Goal: Information Seeking & Learning: Learn about a topic

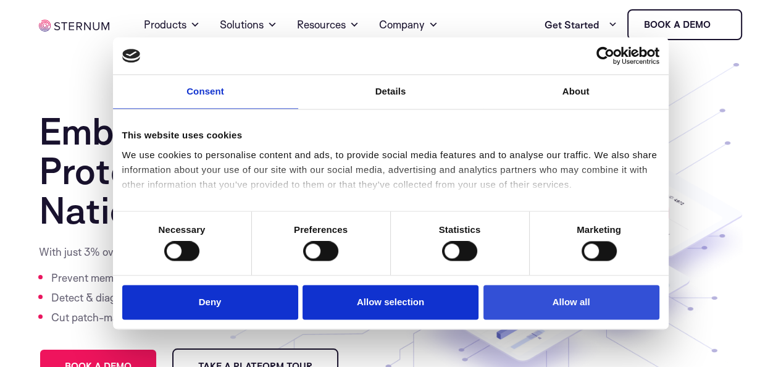
drag, startPoint x: 542, startPoint y: 307, endPoint x: 438, endPoint y: 206, distance: 145.5
click at [542, 306] on button "Allow all" at bounding box center [572, 302] width 176 height 35
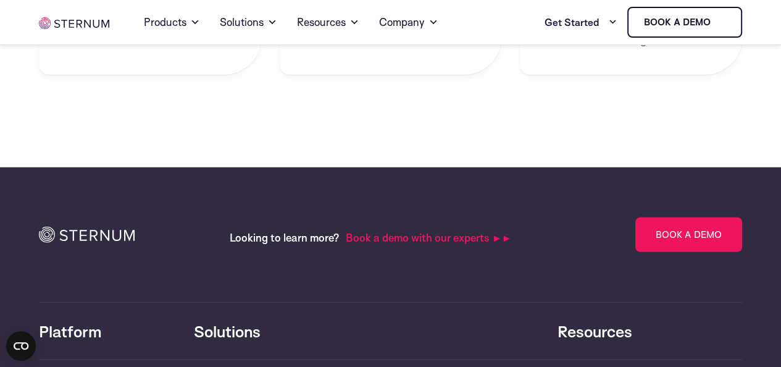
scroll to position [2977, 0]
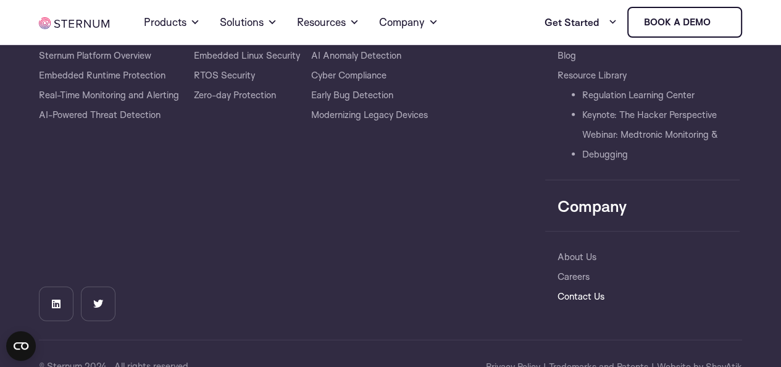
click at [578, 287] on link "Contact Us" at bounding box center [581, 297] width 47 height 20
click at [573, 267] on link "Careers" at bounding box center [574, 277] width 32 height 20
click at [575, 247] on link "About Us" at bounding box center [577, 257] width 39 height 20
drag, startPoint x: 521, startPoint y: 327, endPoint x: 536, endPoint y: 326, distance: 14.3
click at [519, 359] on span "Privacy Policy" at bounding box center [513, 366] width 54 height 15
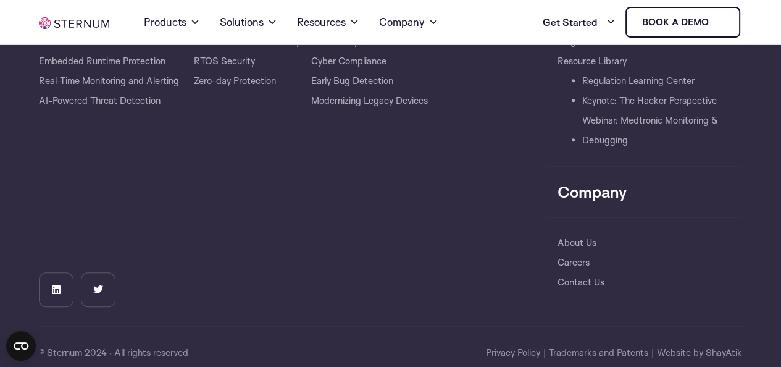
scroll to position [878, 0]
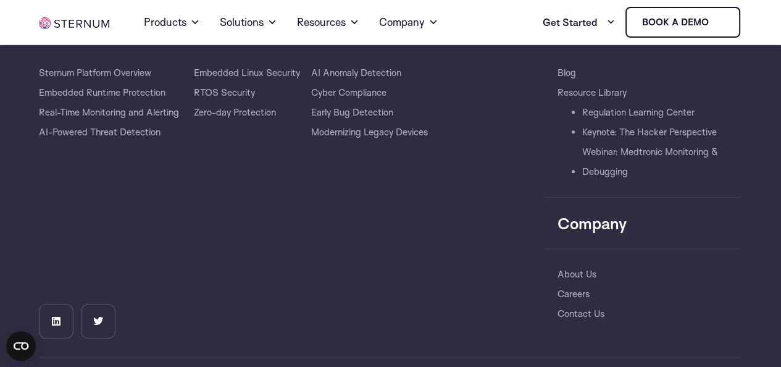
scroll to position [823, 0]
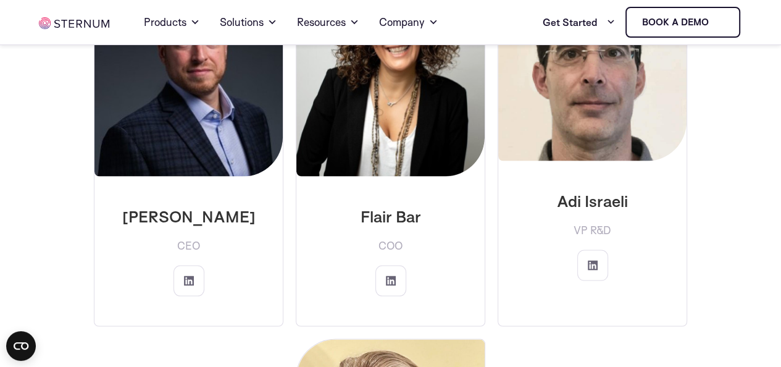
scroll to position [2059, 0]
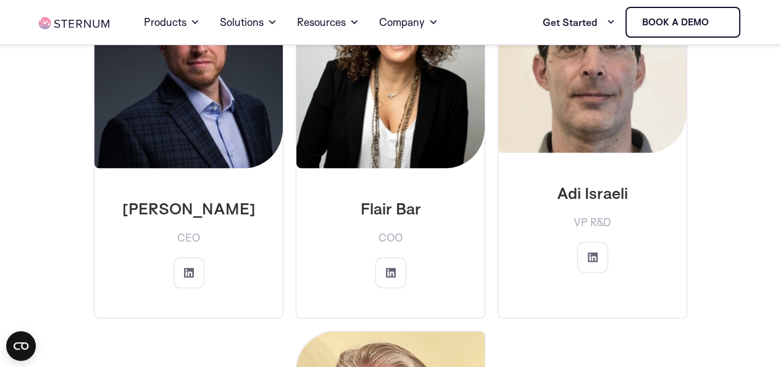
click at [376, 198] on p "Flair Bar" at bounding box center [390, 208] width 169 height 20
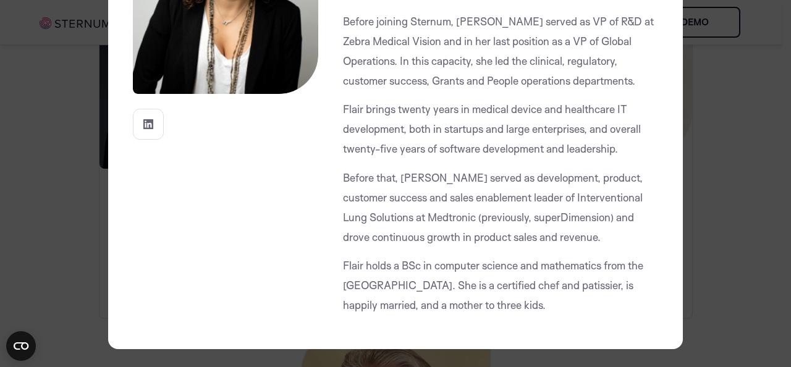
scroll to position [0, 0]
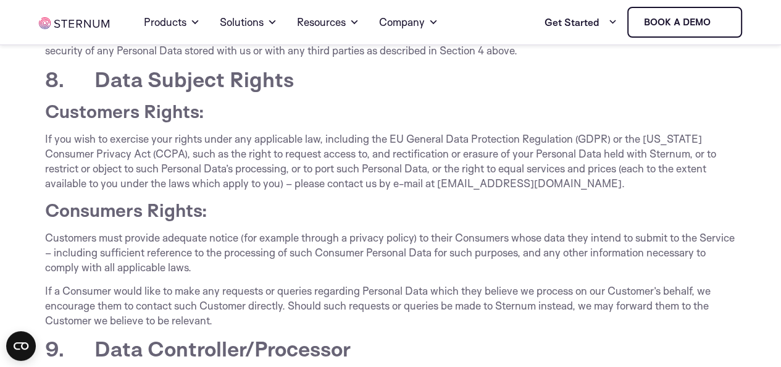
scroll to position [3330, 0]
